Goal: Task Accomplishment & Management: Complete application form

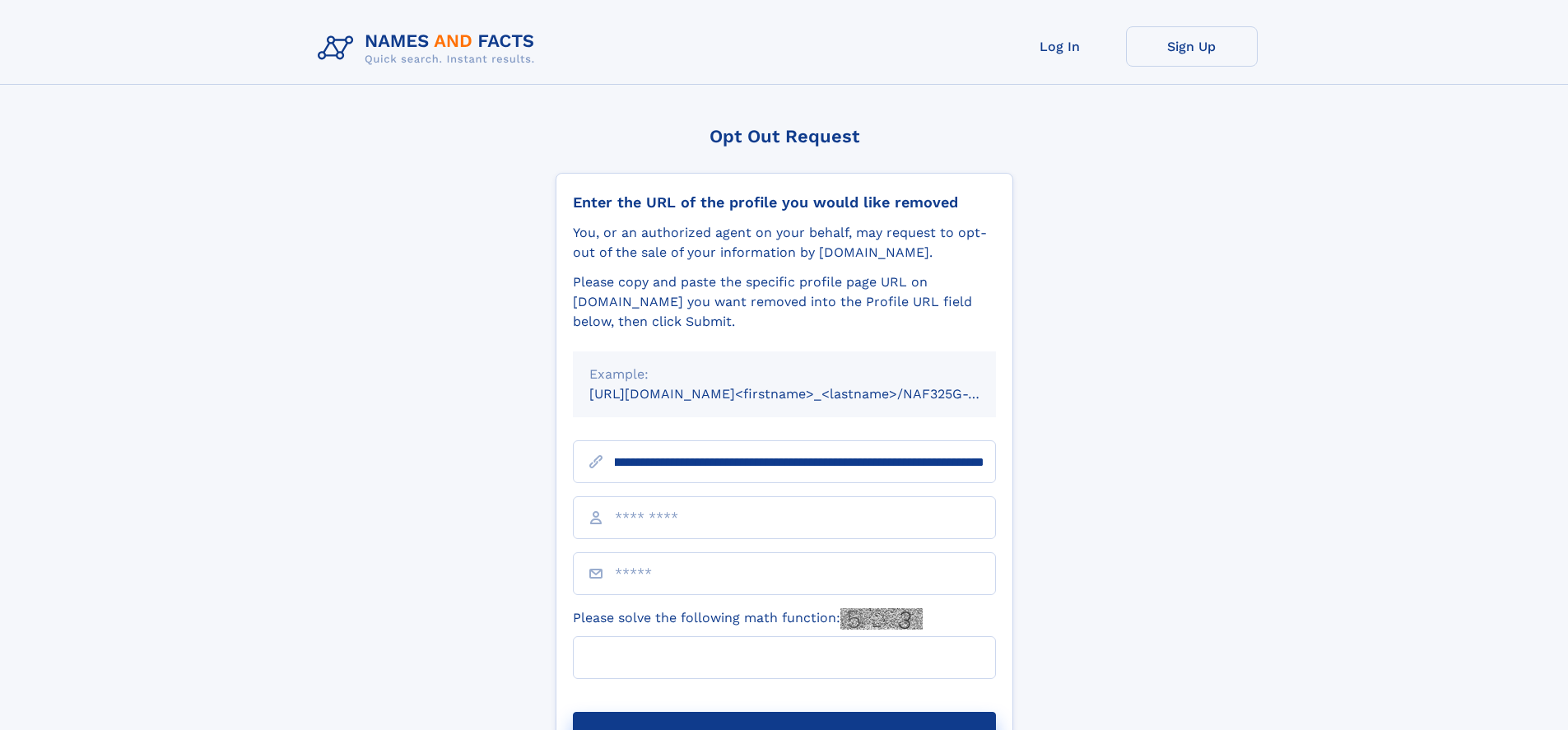
scroll to position [0, 173]
type input "**********"
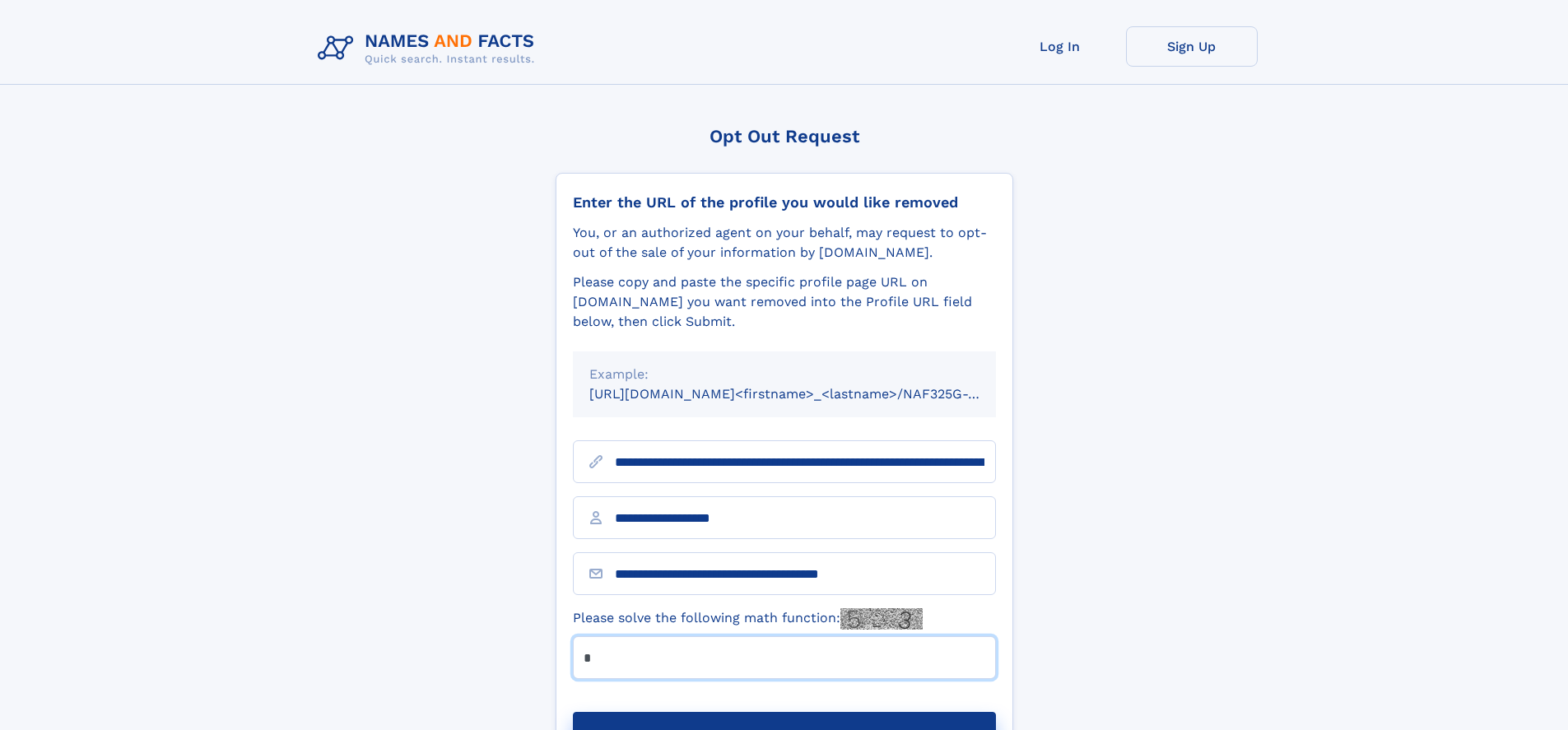
type input "*"
click at [784, 712] on button "Submit Opt Out Request" at bounding box center [784, 738] width 423 height 52
